Goal: Information Seeking & Learning: Learn about a topic

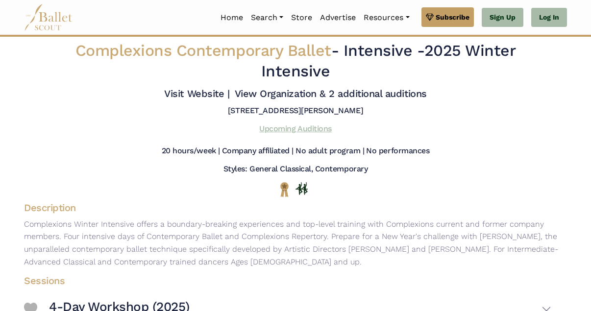
click at [293, 124] on link "Upcoming Auditions" at bounding box center [295, 128] width 72 height 9
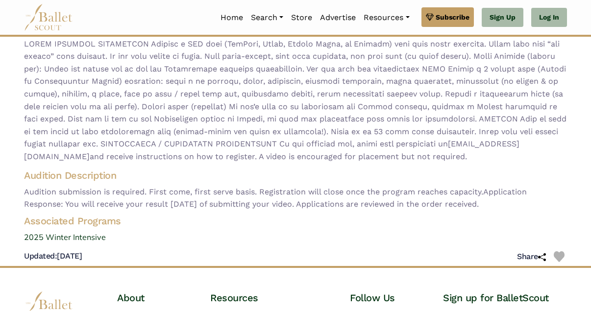
scroll to position [124, 0]
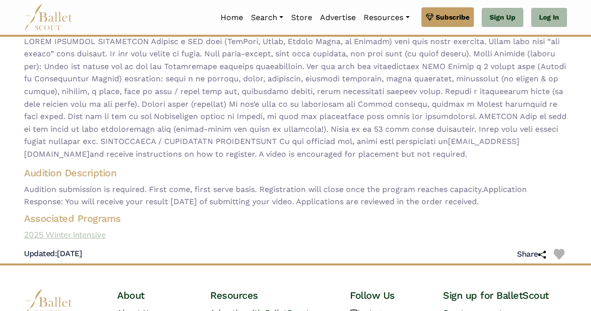
click at [51, 229] on link "2025 Winter Intensive" at bounding box center [295, 235] width 559 height 13
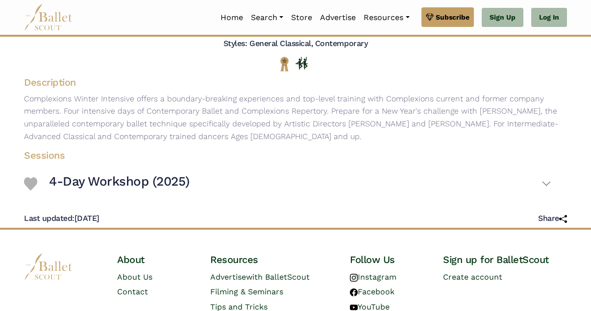
scroll to position [125, 0]
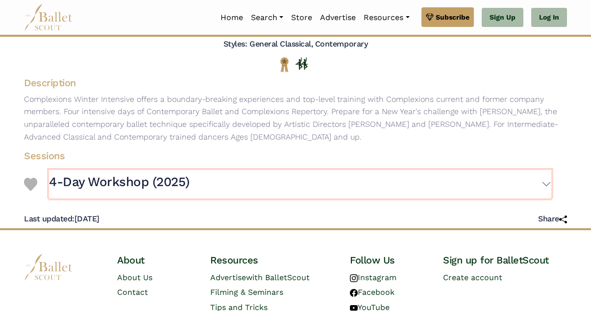
click at [67, 174] on h3 "4-Day Workshop (2025)" at bounding box center [119, 182] width 141 height 17
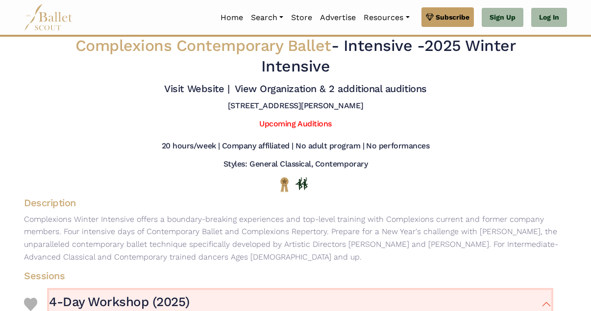
scroll to position [0, 0]
